Goal: Transaction & Acquisition: Purchase product/service

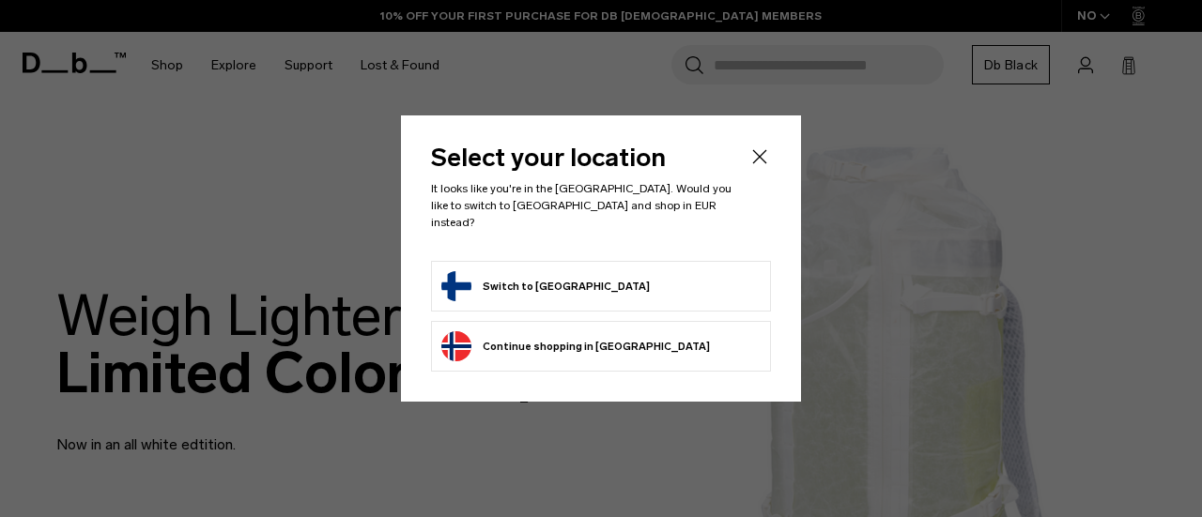
click at [552, 272] on button "Switch to Finland" at bounding box center [545, 286] width 208 height 30
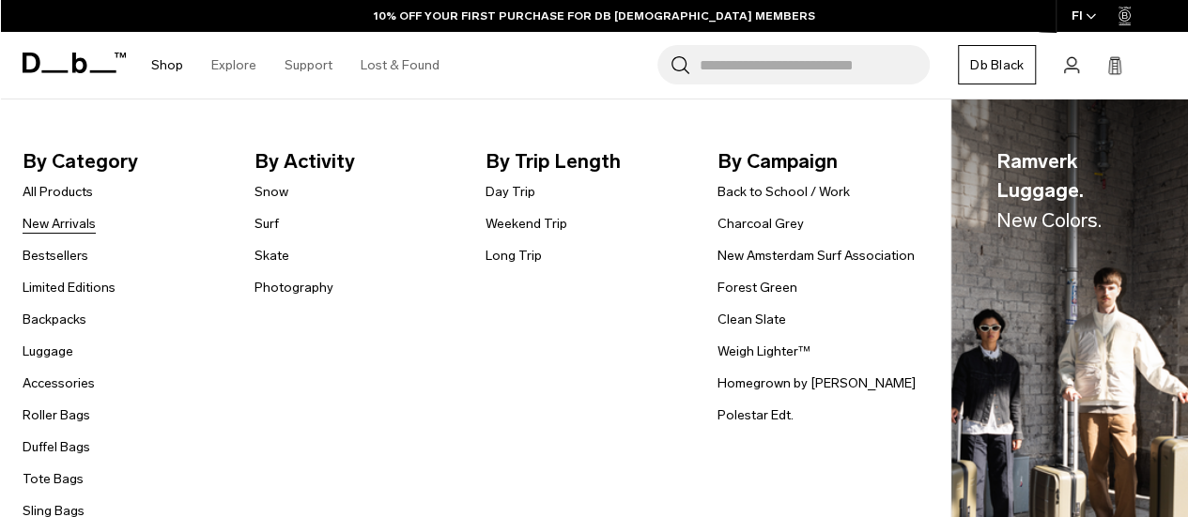
scroll to position [55, 0]
click at [58, 223] on link "New Arrivals" at bounding box center [59, 224] width 73 height 20
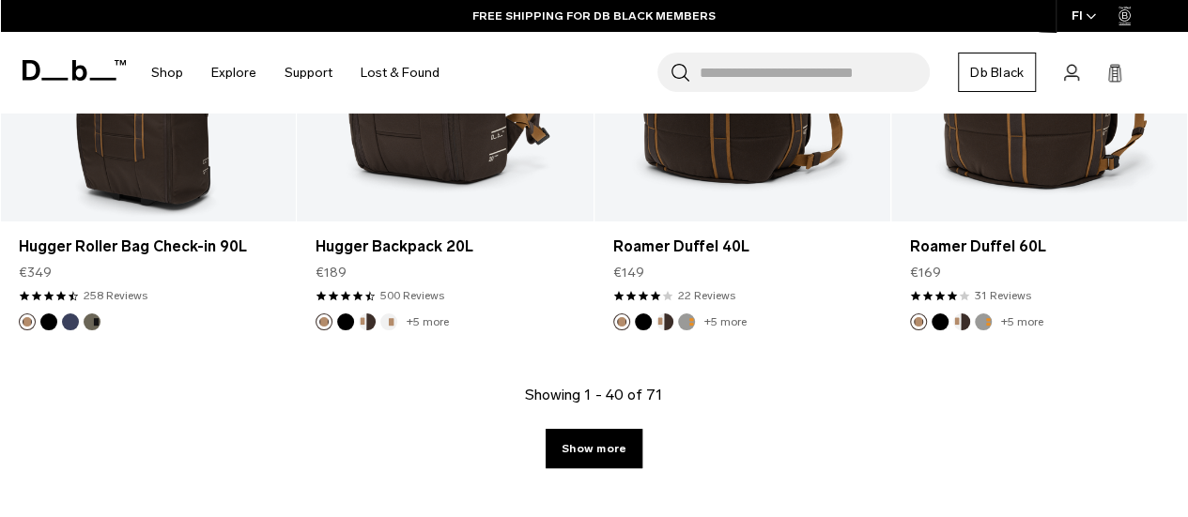
scroll to position [5067, 0]
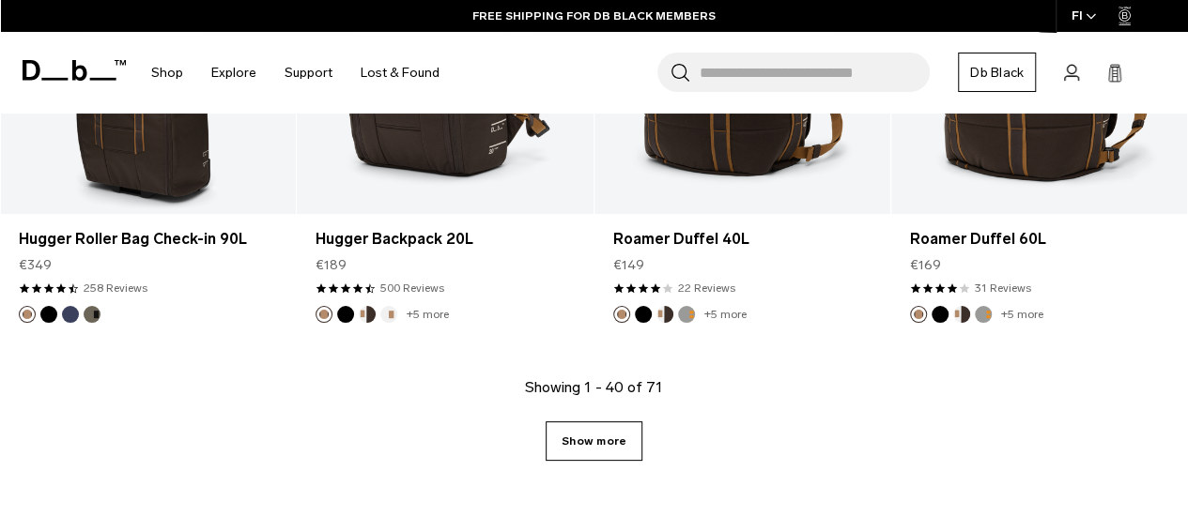
click at [582, 437] on link "Show more" at bounding box center [593, 441] width 97 height 39
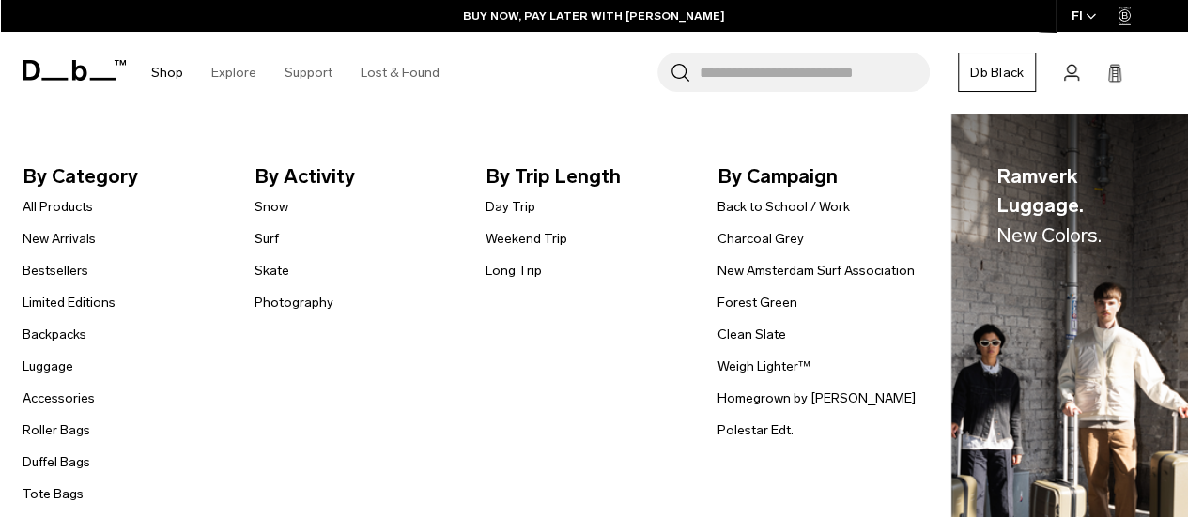
scroll to position [8055, 0]
click at [74, 391] on link "Accessories" at bounding box center [59, 399] width 72 height 20
